Goal: Task Accomplishment & Management: Use online tool/utility

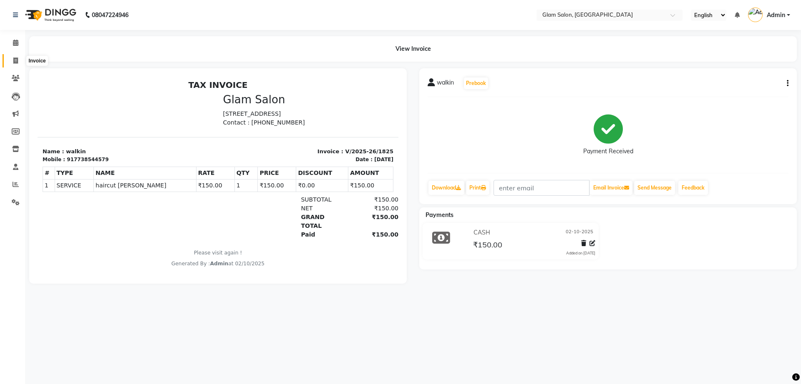
click at [14, 55] on link "Invoice" at bounding box center [13, 61] width 20 height 14
select select "service"
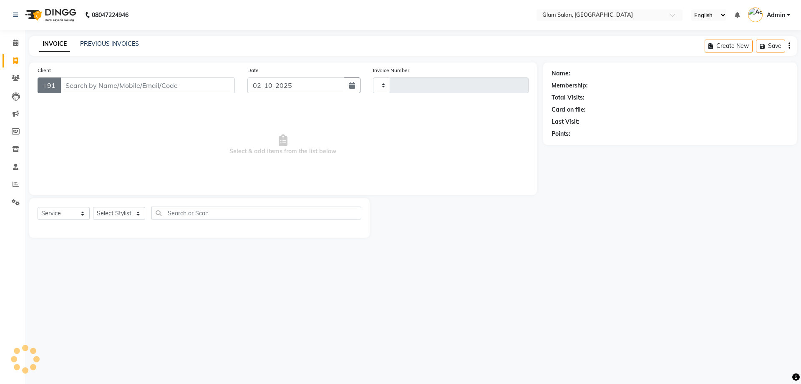
type input "1826"
select select "5447"
click at [16, 183] on icon at bounding box center [16, 184] width 6 height 6
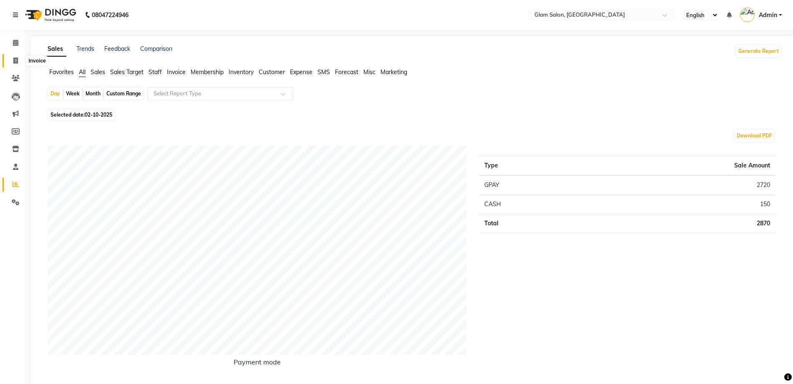
click at [16, 61] on icon at bounding box center [15, 61] width 5 height 6
select select "5447"
select select "service"
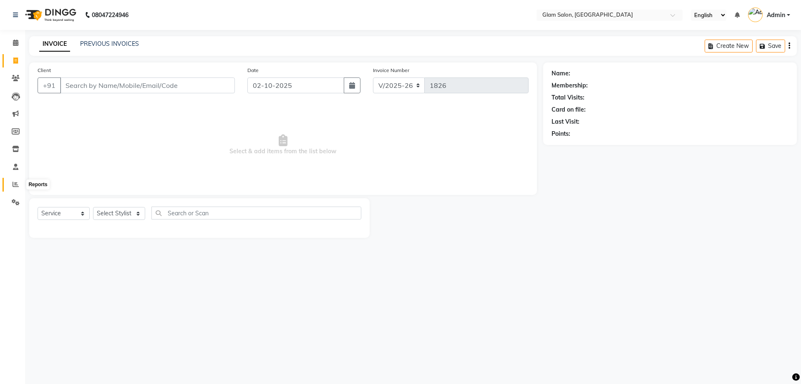
click at [18, 183] on icon at bounding box center [16, 184] width 6 height 6
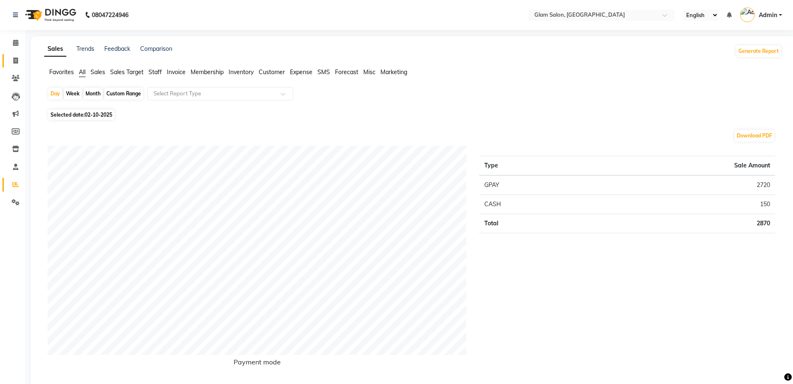
click at [20, 66] on link "Invoice" at bounding box center [13, 61] width 20 height 14
select select "service"
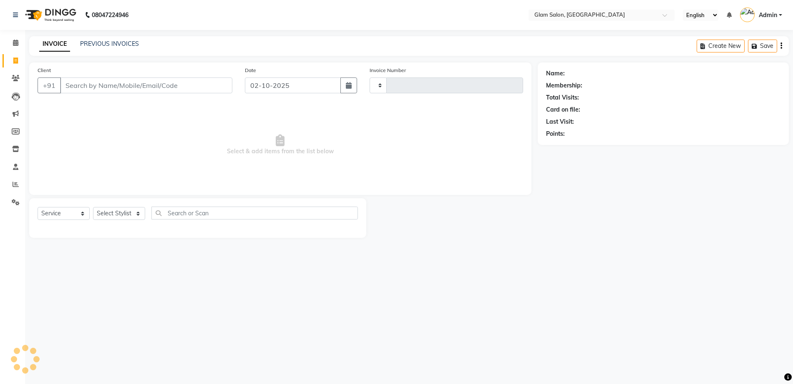
type input "1826"
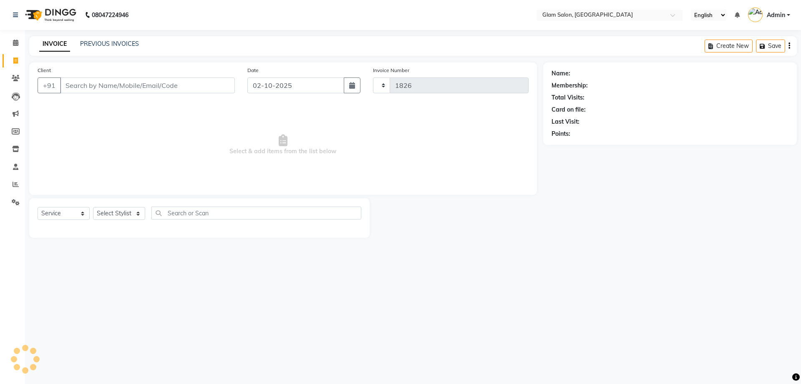
select select "5447"
click at [18, 183] on icon at bounding box center [16, 184] width 6 height 6
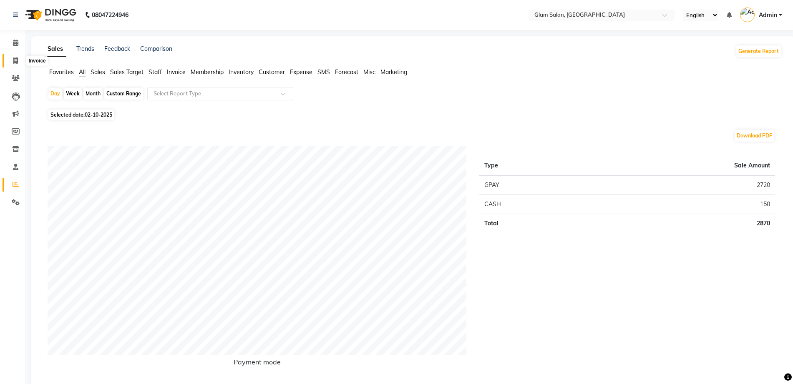
click at [11, 61] on span at bounding box center [15, 61] width 15 height 10
select select "5447"
select select "service"
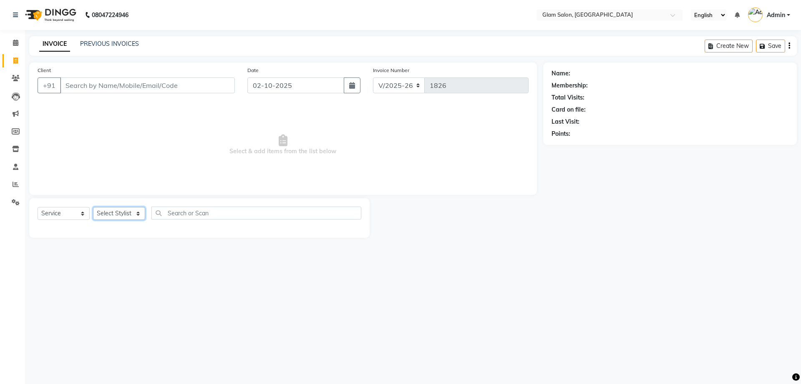
click at [116, 210] on select "Select Stylist Akshay [PERSON_NAME] [PERSON_NAME] [PERSON_NAME] [PERSON_NAME]" at bounding box center [119, 213] width 52 height 13
click at [70, 143] on span "Select & add items from the list below" at bounding box center [283, 144] width 491 height 83
click at [15, 183] on icon at bounding box center [16, 184] width 6 height 6
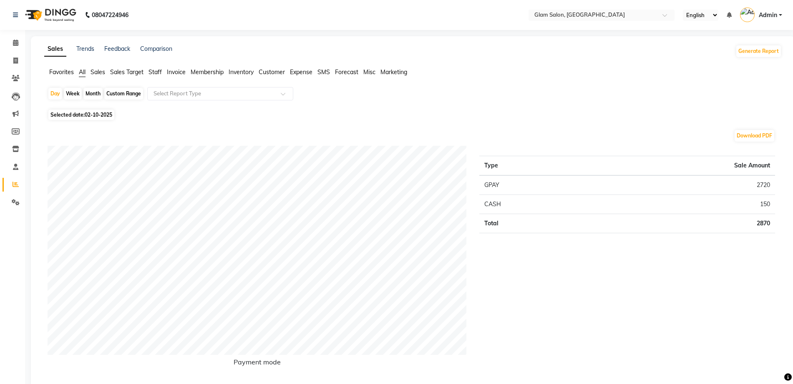
click at [98, 115] on span "02-10-2025" at bounding box center [99, 115] width 28 height 6
select select "10"
select select "2025"
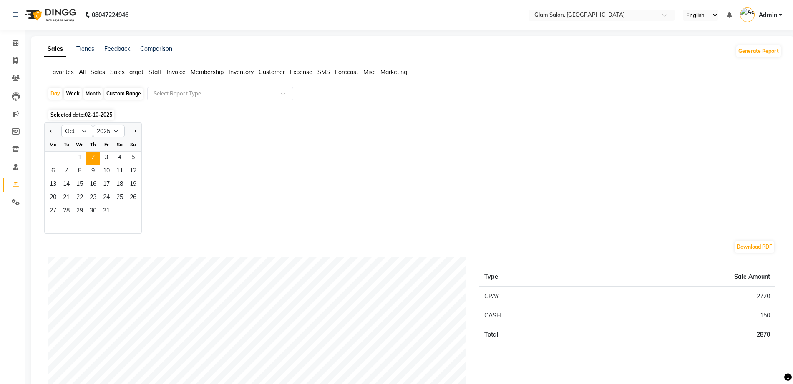
click at [98, 115] on span "02-10-2025" at bounding box center [99, 115] width 28 height 6
